Goal: Use online tool/utility: Use online tool/utility

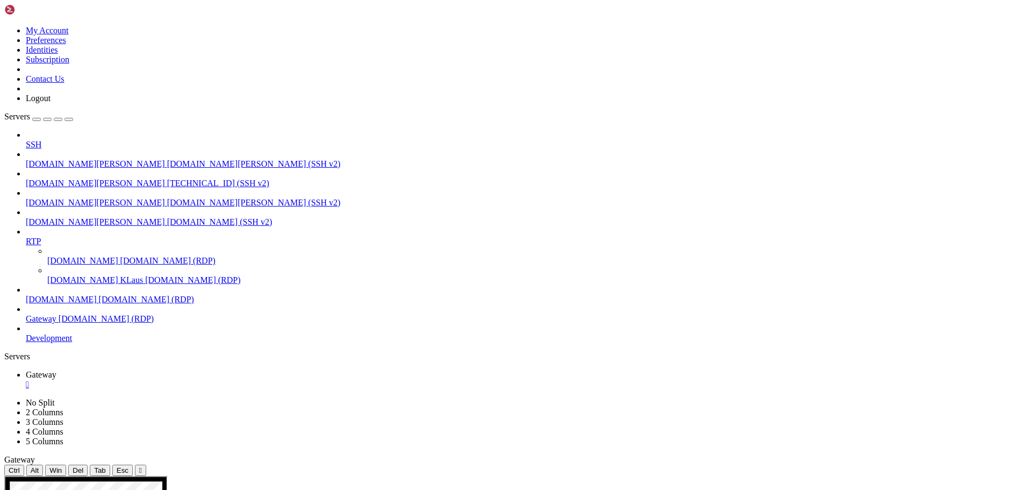
click at [142, 466] on div "" at bounding box center [140, 470] width 3 height 8
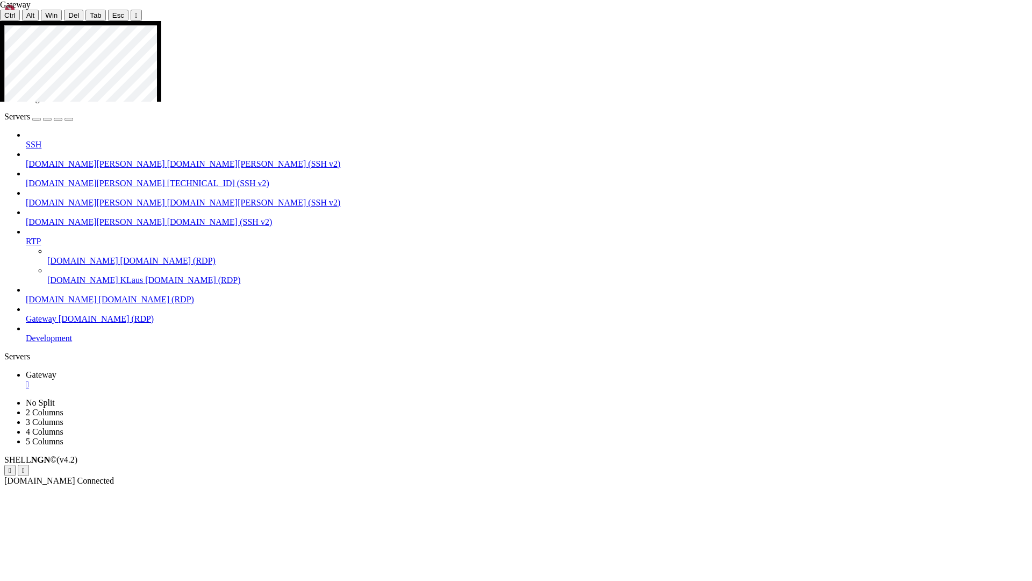
drag, startPoint x: 235, startPoint y: 337, endPoint x: 351, endPoint y: 336, distance: 115.6
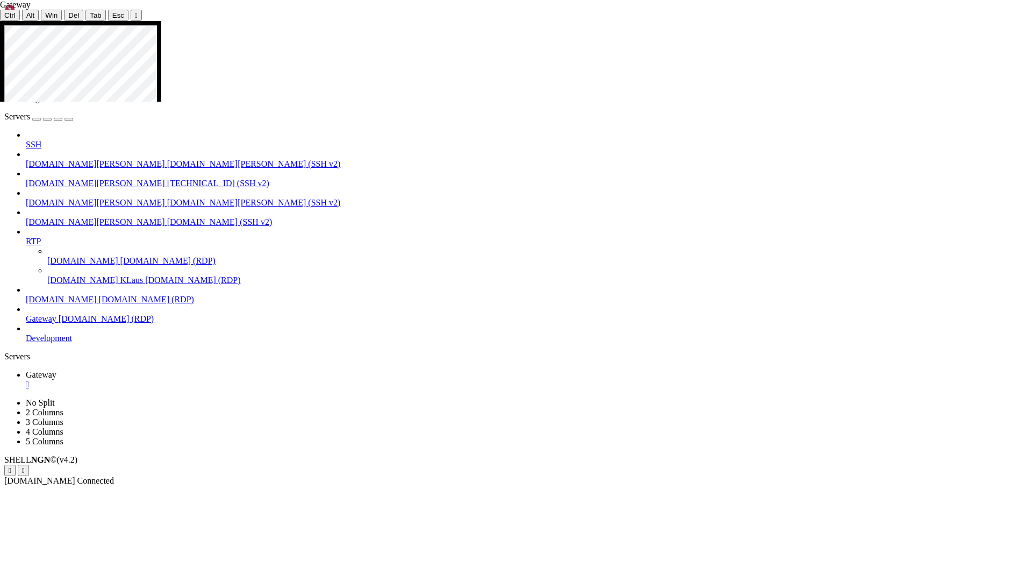
drag, startPoint x: 194, startPoint y: 101, endPoint x: 134, endPoint y: 96, distance: 60.4
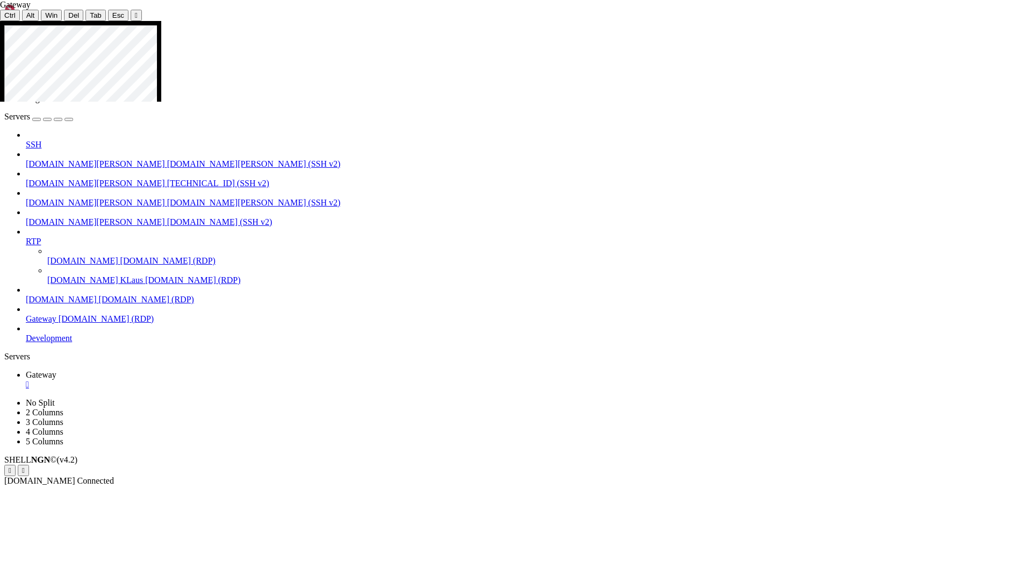
drag, startPoint x: 82, startPoint y: 154, endPoint x: 535, endPoint y: 177, distance: 453.3
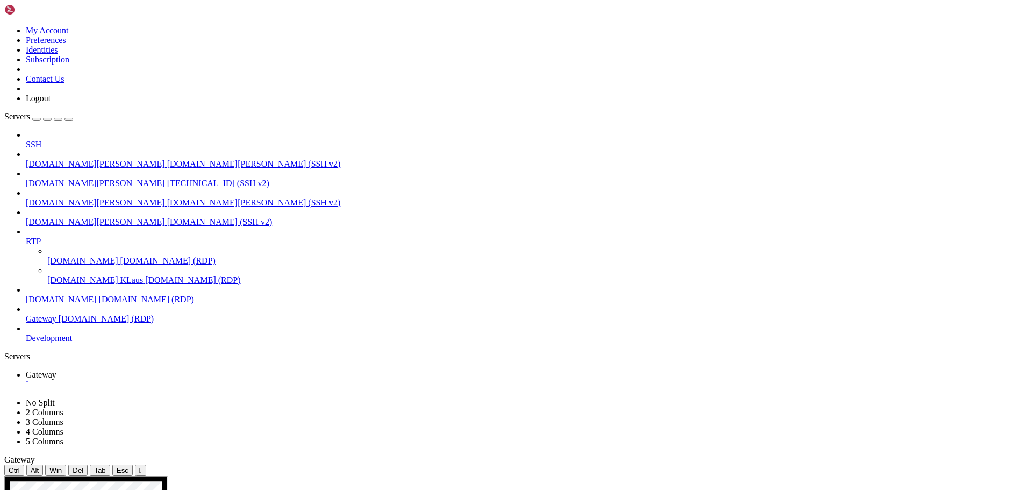
drag, startPoint x: 135, startPoint y: 687, endPoint x: 138, endPoint y: 584, distance: 102.7
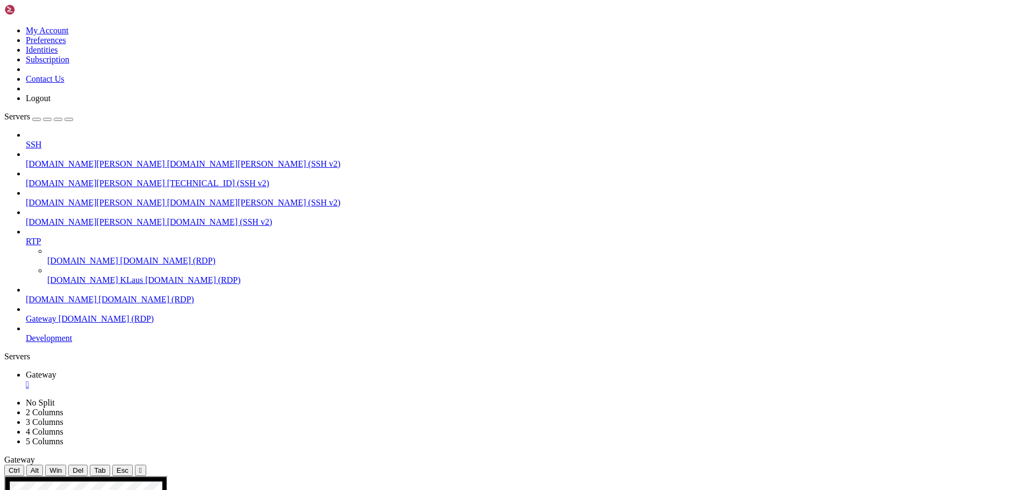
click at [142, 466] on div "" at bounding box center [140, 470] width 3 height 8
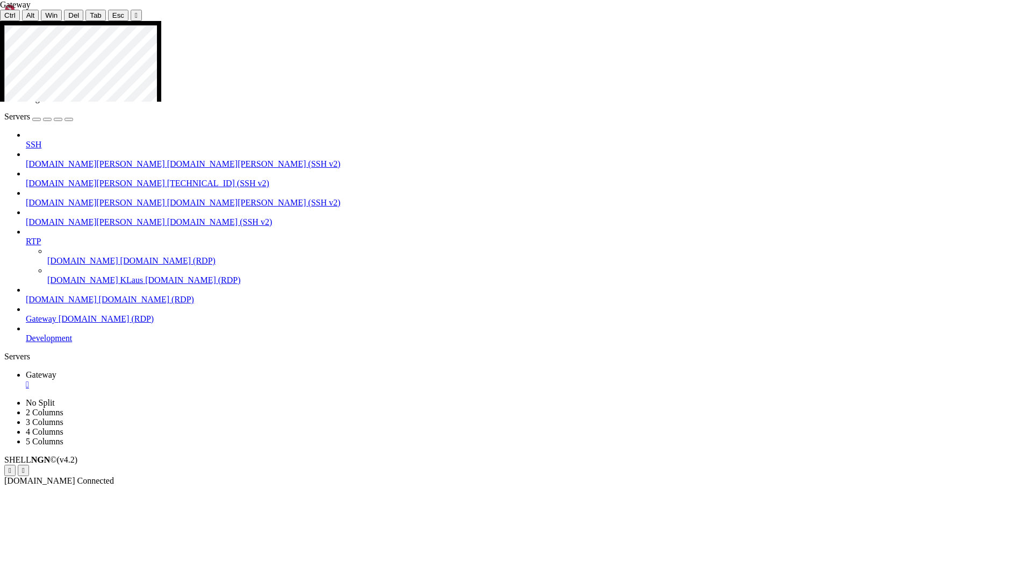
drag, startPoint x: 883, startPoint y: 327, endPoint x: 668, endPoint y: 323, distance: 215.1
drag, startPoint x: 147, startPoint y: 104, endPoint x: 211, endPoint y: 119, distance: 65.7
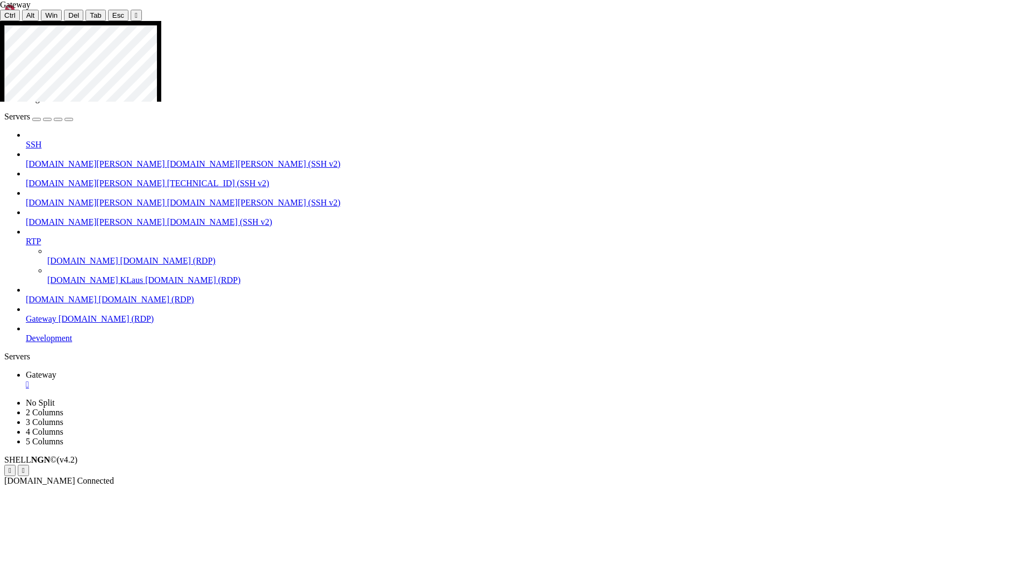
drag, startPoint x: 341, startPoint y: 166, endPoint x: 610, endPoint y: 163, distance: 269.4
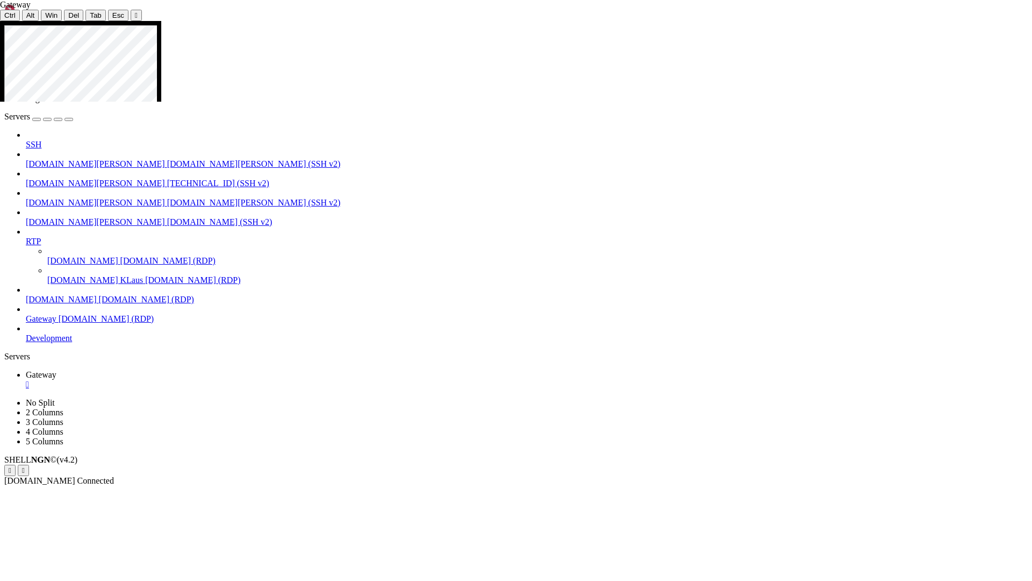
drag, startPoint x: 669, startPoint y: 208, endPoint x: 510, endPoint y: 217, distance: 159.4
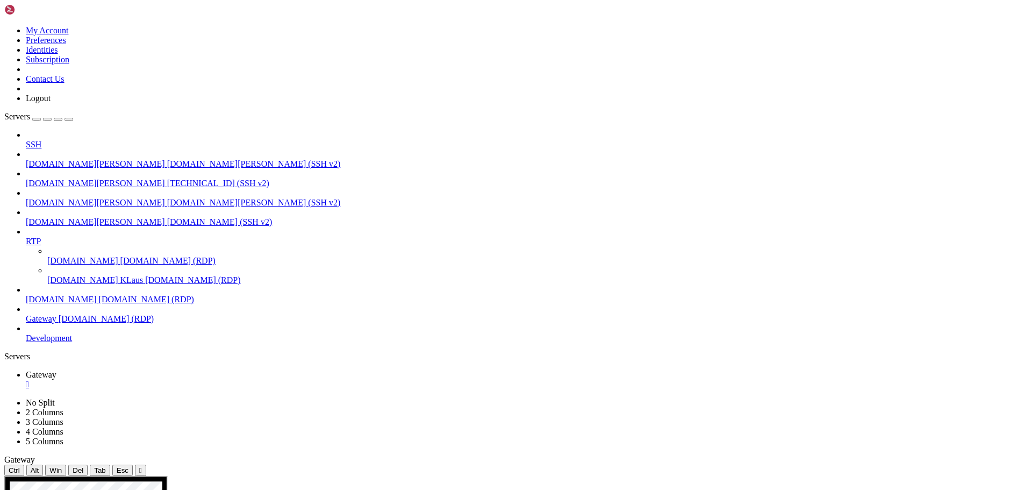
drag, startPoint x: 372, startPoint y: 802, endPoint x: 369, endPoint y: 871, distance: 69.4
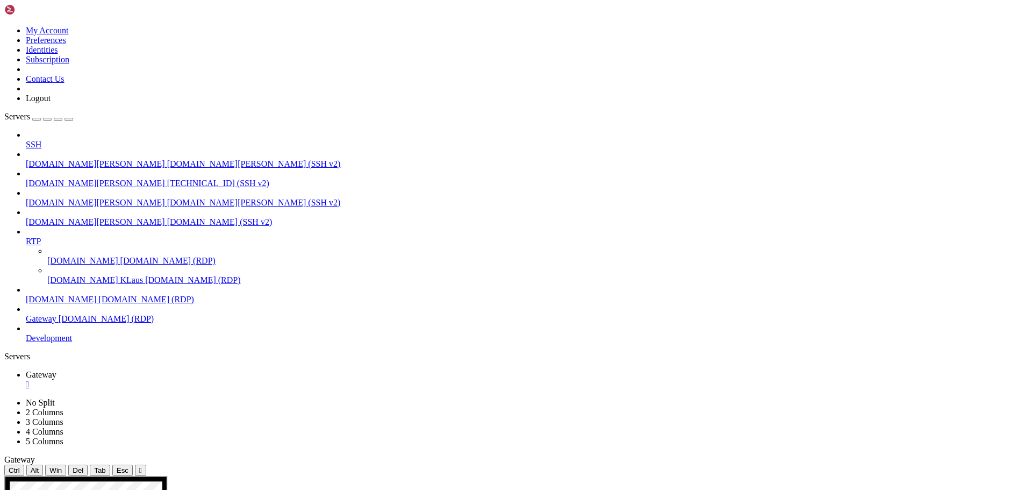
drag, startPoint x: 219, startPoint y: 552, endPoint x: 132, endPoint y: 555, distance: 87.1
click at [142, 466] on div "" at bounding box center [140, 470] width 3 height 8
